Goal: Obtain resource: Download file/media

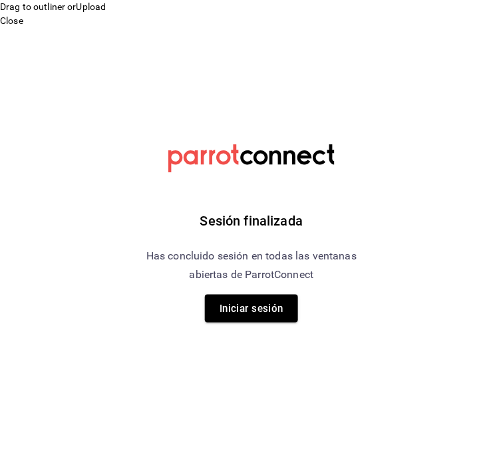
click at [240, 323] on div "Sesión finalizada Has concluido sesión en todas las ventanas abiertas de Parrot…" at bounding box center [252, 233] width 336 height 467
click at [259, 303] on button "Iniciar sesión" at bounding box center [251, 308] width 93 height 28
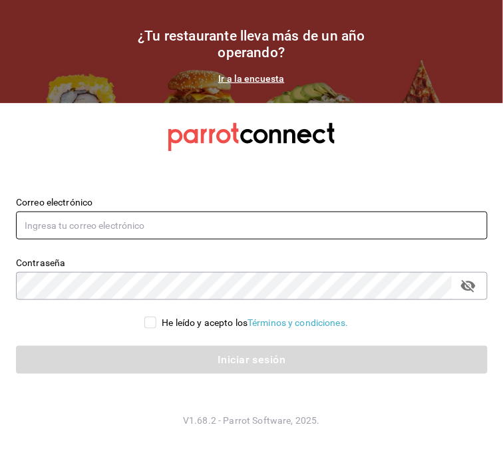
type input "[PERSON_NAME][EMAIL_ADDRESS][DOMAIN_NAME]"
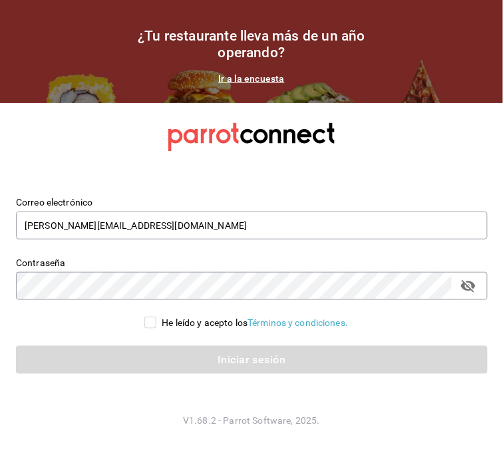
click at [149, 323] on input "He leído y acepto los Términos y condiciones." at bounding box center [150, 322] width 12 height 12
checkbox input "true"
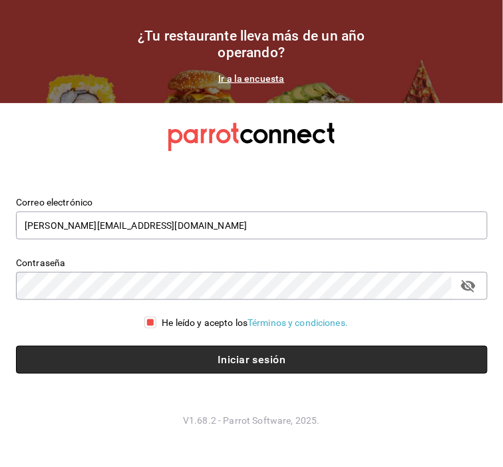
click at [191, 366] on button "Iniciar sesión" at bounding box center [251, 360] width 471 height 28
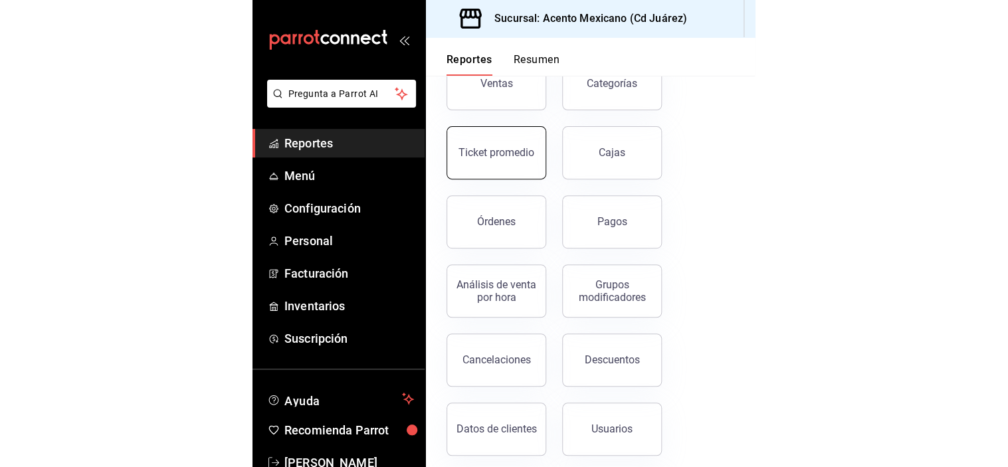
scroll to position [101, 0]
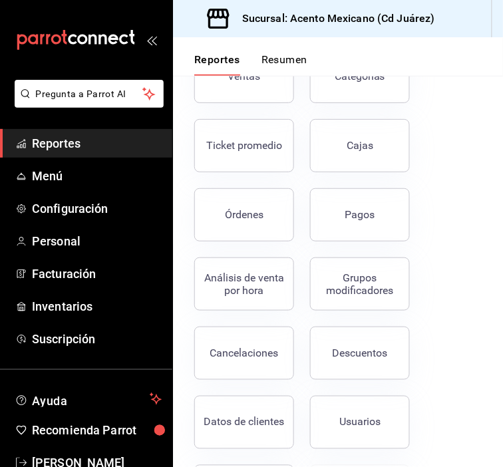
click at [265, 102] on div "Ventas" at bounding box center [236, 68] width 116 height 69
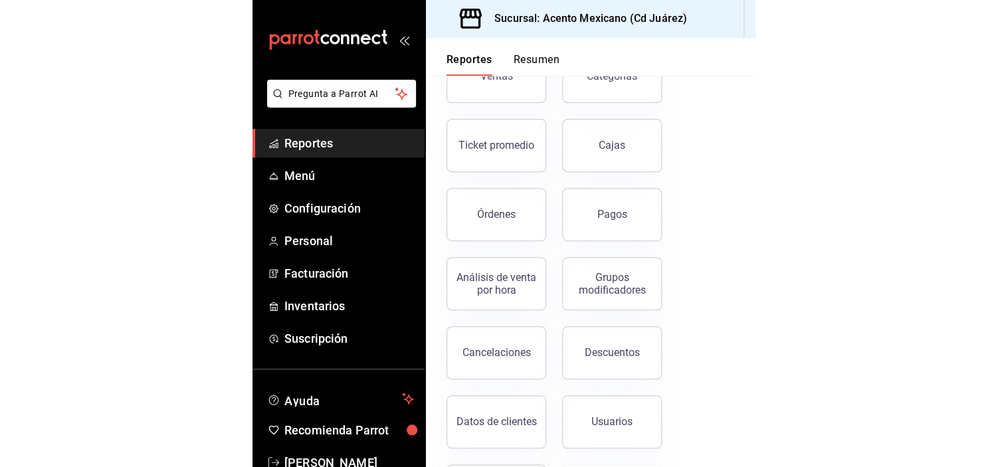
scroll to position [0, 0]
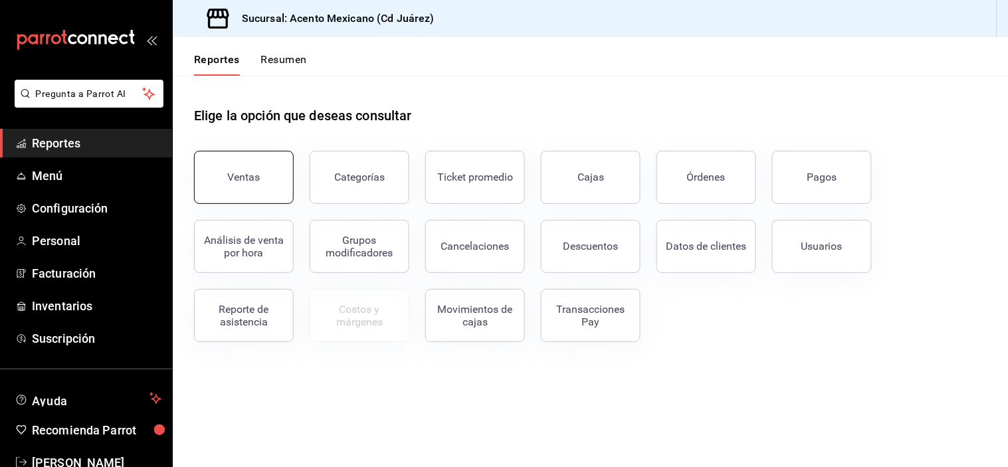
click at [245, 181] on div "Ventas" at bounding box center [244, 177] width 33 height 13
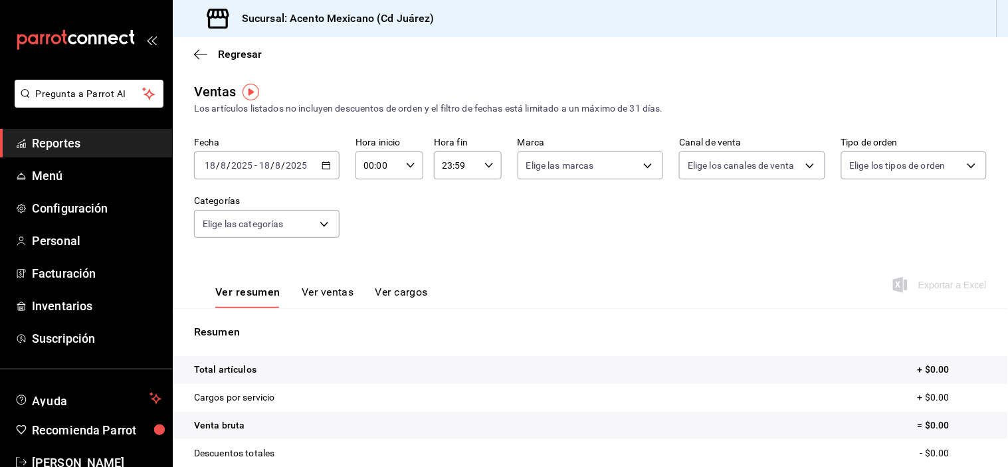
click at [322, 173] on div "2025-08-18 18 / 8 / 2025 - 2025-08-18 18 / 8 / 2025" at bounding box center [267, 166] width 146 height 28
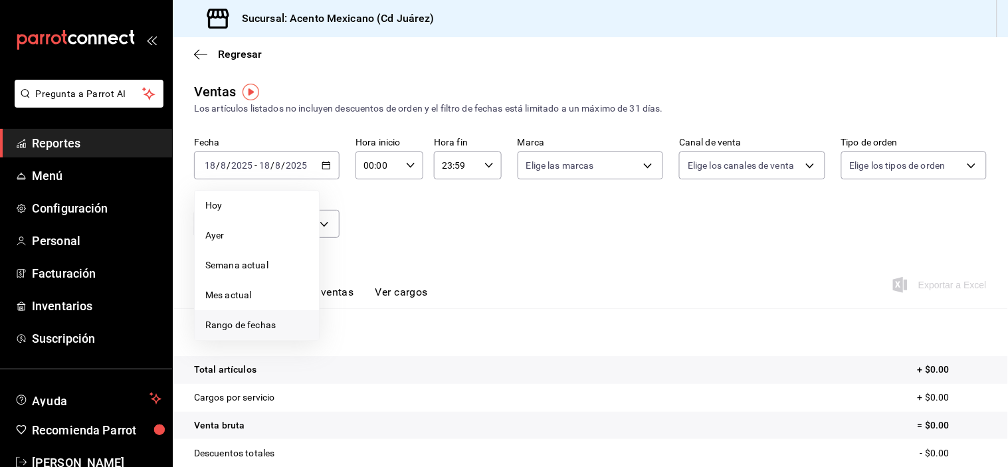
click at [239, 330] on span "Rango de fechas" at bounding box center [256, 325] width 103 height 14
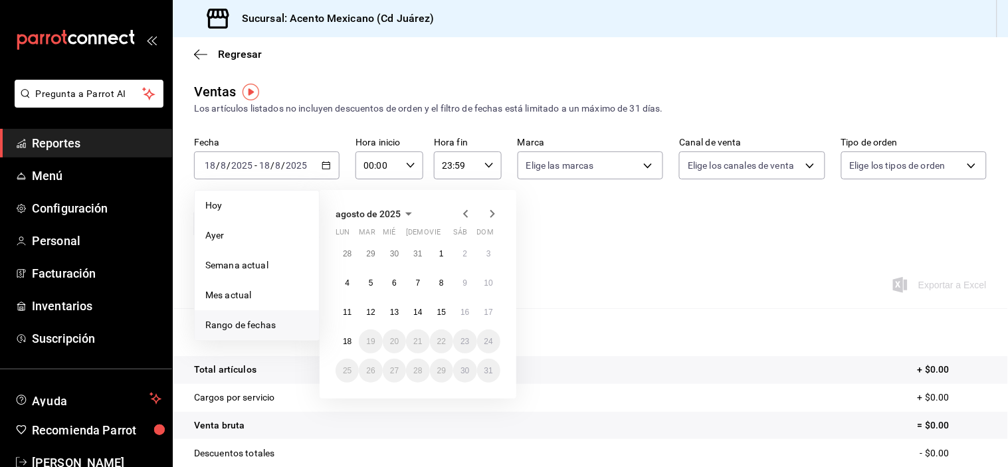
click at [470, 213] on icon "button" at bounding box center [466, 214] width 16 height 16
click at [489, 257] on abbr "1" at bounding box center [489, 253] width 5 height 9
click at [354, 401] on button "30" at bounding box center [347, 400] width 23 height 24
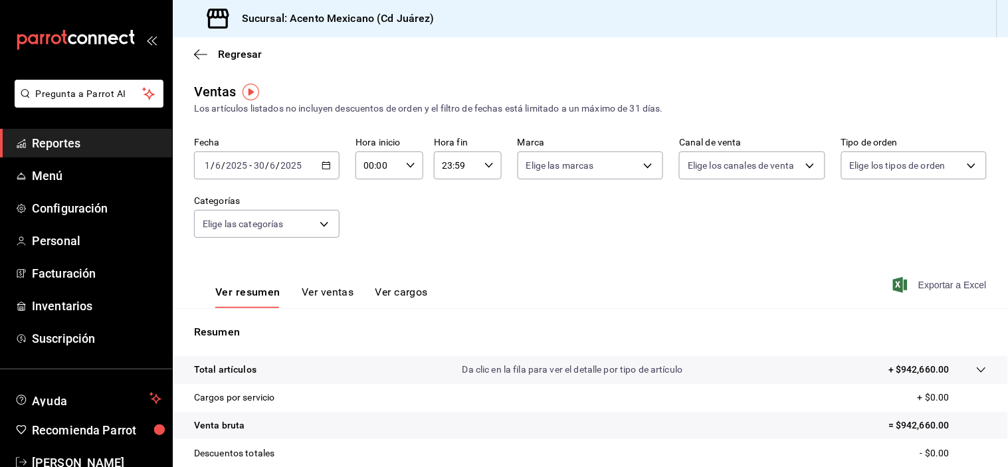
click at [502, 281] on span "Exportar a Excel" at bounding box center [941, 285] width 91 height 16
click at [326, 175] on div "2025-06-01 1 / 6 / 2025 - 2025-06-30 30 / 6 / 2025" at bounding box center [267, 166] width 146 height 28
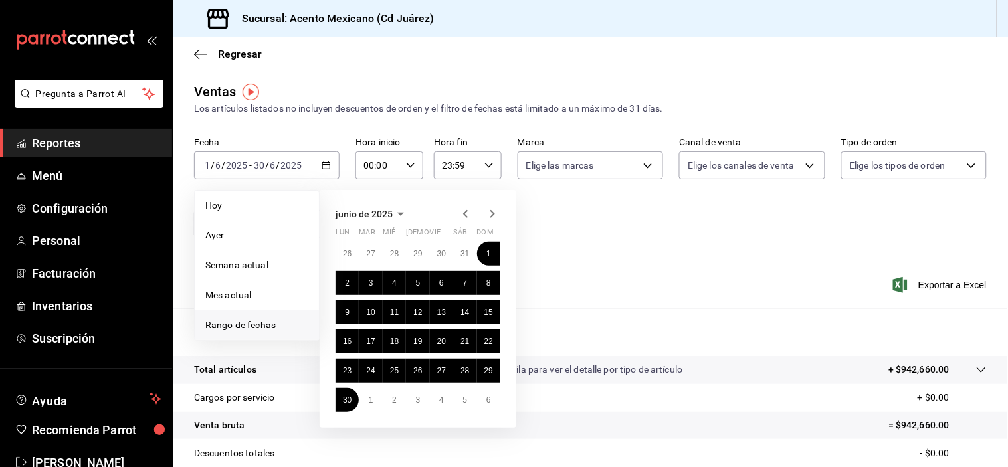
click at [494, 213] on icon "button" at bounding box center [493, 214] width 16 height 16
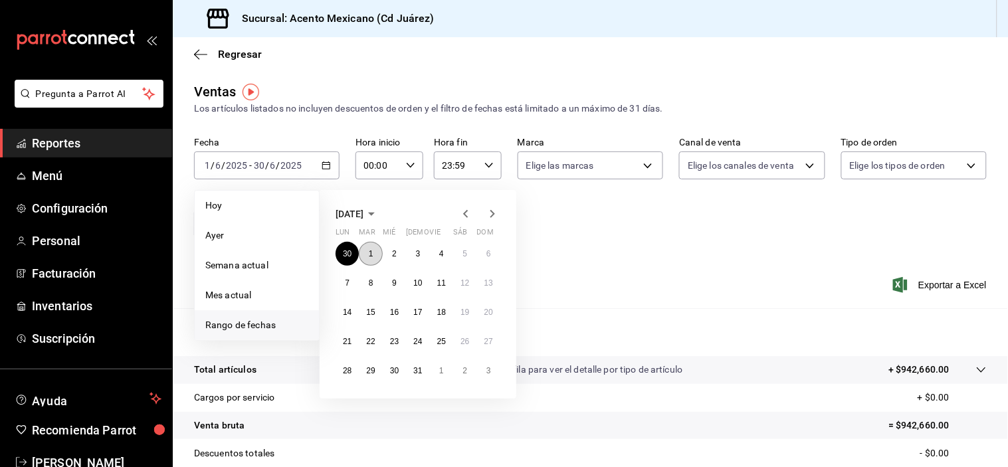
click at [366, 255] on button "1" at bounding box center [370, 254] width 23 height 24
click at [420, 373] on abbr "31" at bounding box center [417, 370] width 9 height 9
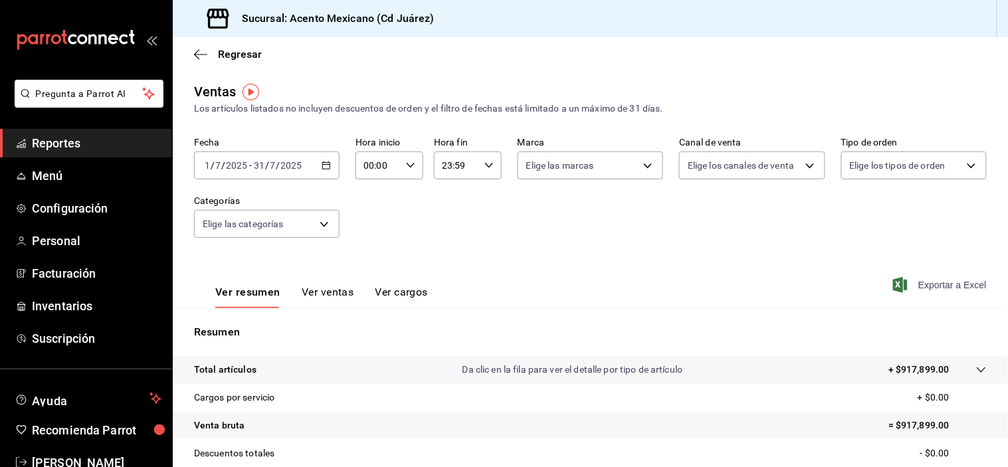
click at [502, 280] on span "Exportar a Excel" at bounding box center [941, 285] width 91 height 16
